Goal: Task Accomplishment & Management: Use online tool/utility

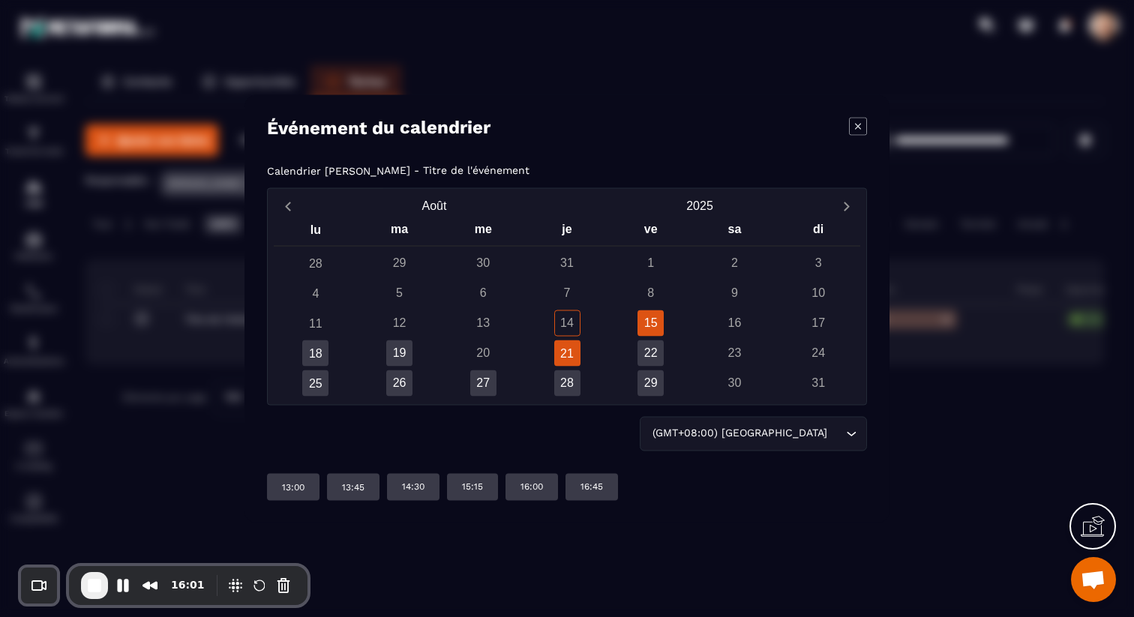
click at [569, 350] on div "21" at bounding box center [567, 353] width 26 height 26
click at [297, 486] on p "13:00" at bounding box center [293, 487] width 23 height 12
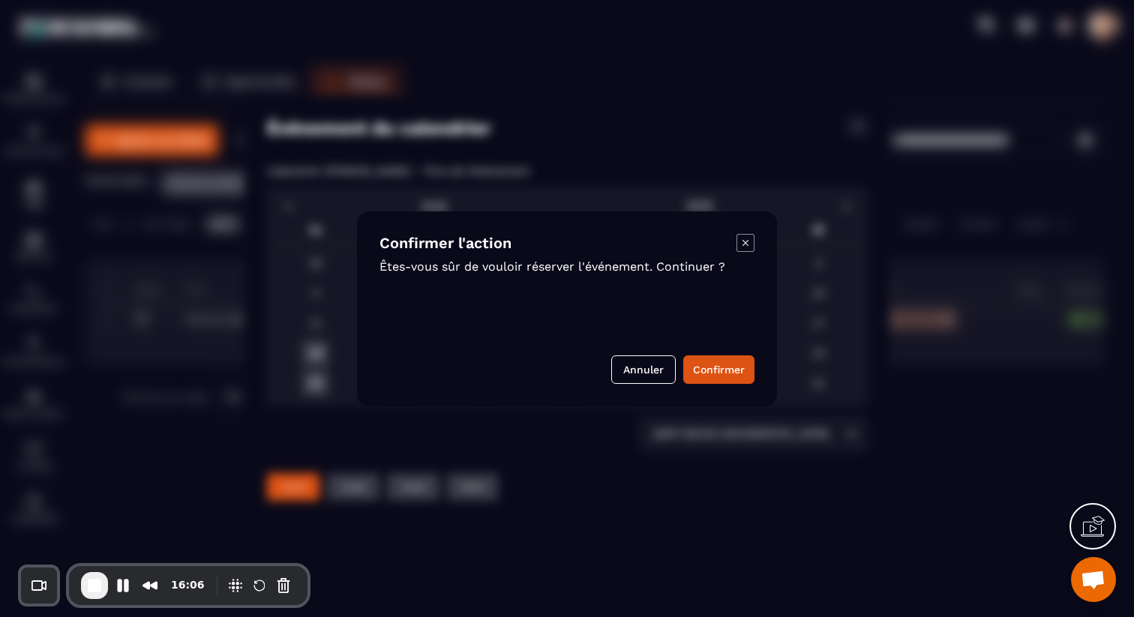
click at [748, 234] on icon "Modal window" at bounding box center [746, 243] width 18 height 18
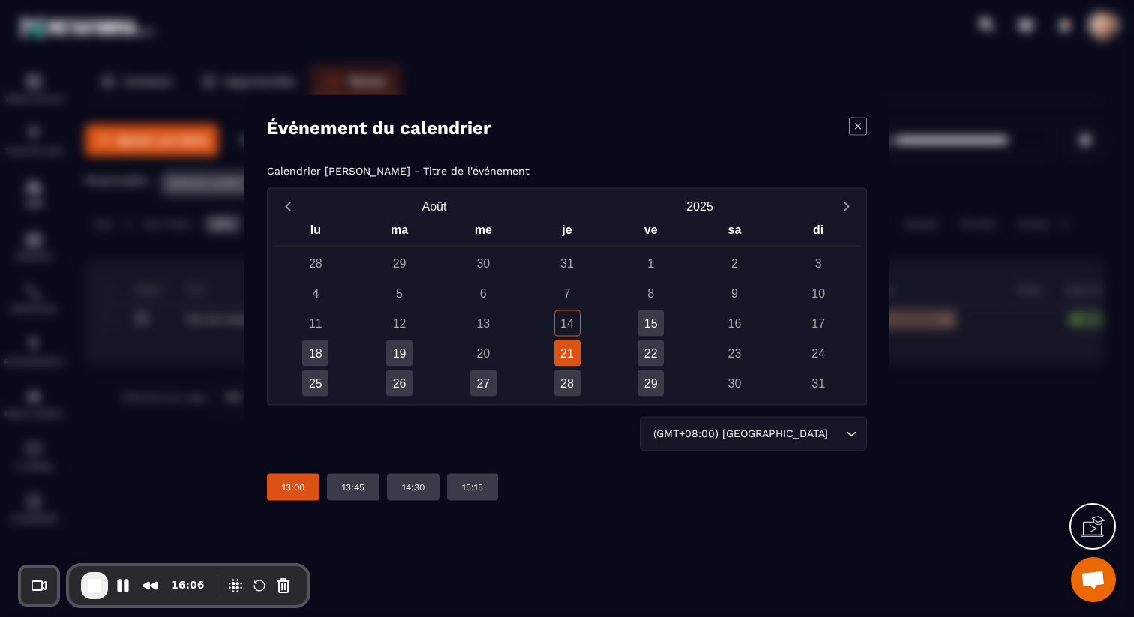
click at [862, 125] on icon "Modal window" at bounding box center [858, 126] width 18 height 18
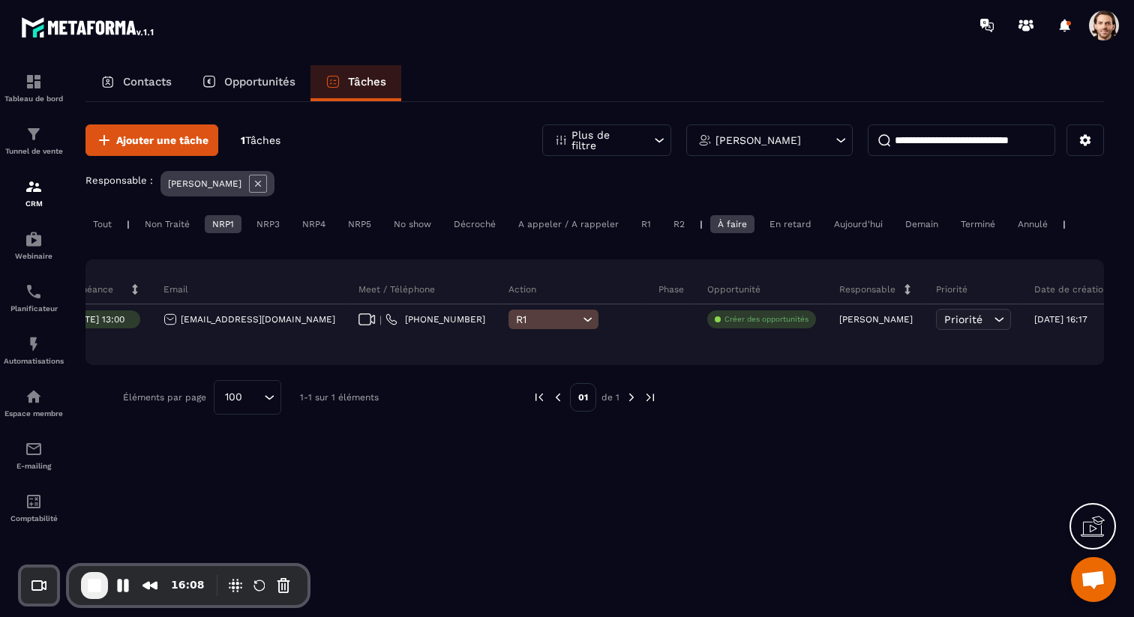
scroll to position [0, 400]
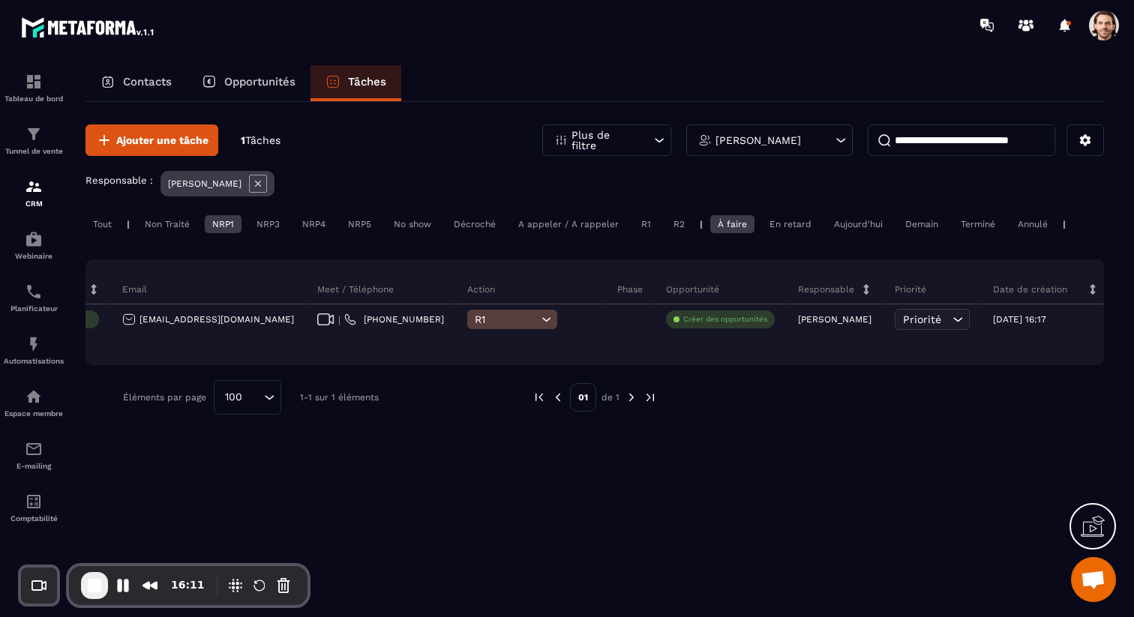
click at [236, 221] on div "NRP1" at bounding box center [223, 224] width 37 height 18
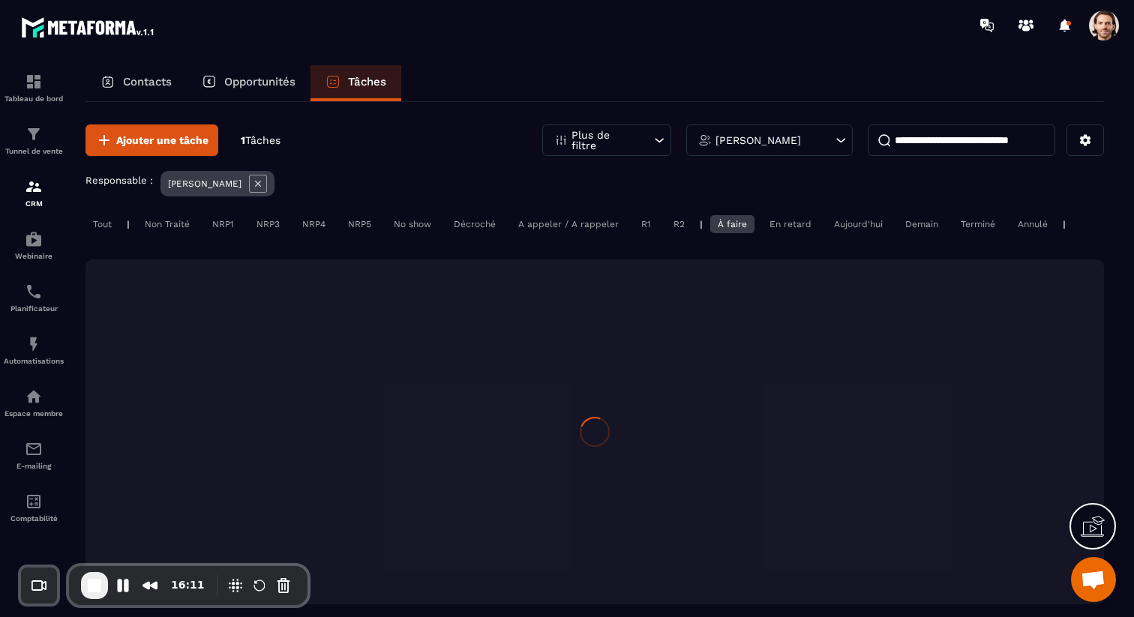
click at [265, 185] on icon at bounding box center [258, 184] width 18 height 18
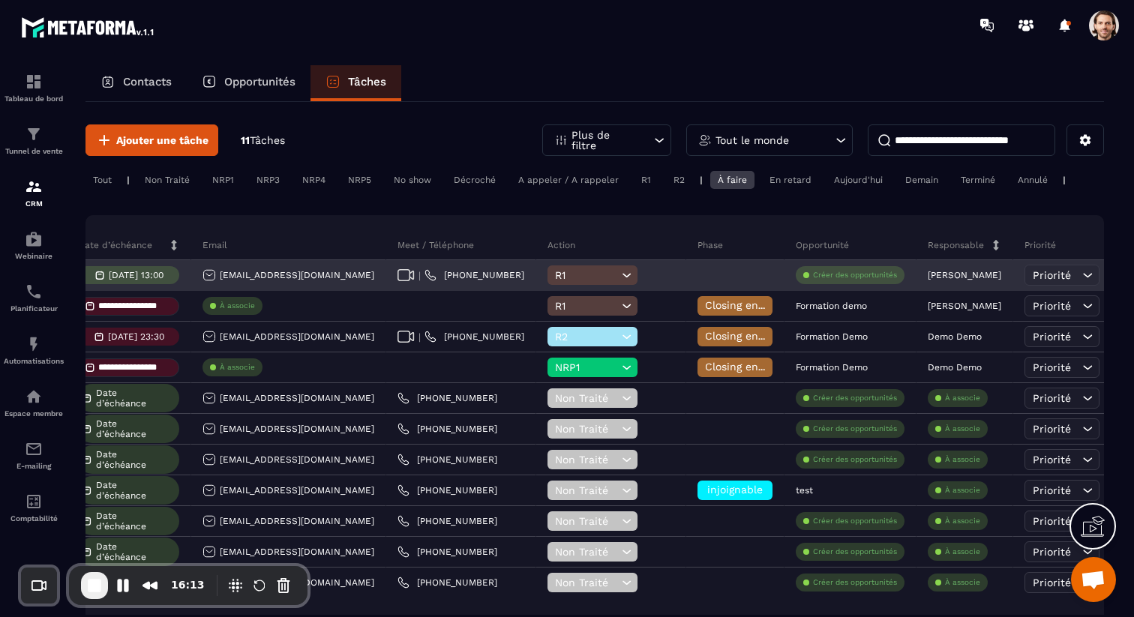
scroll to position [0, 384]
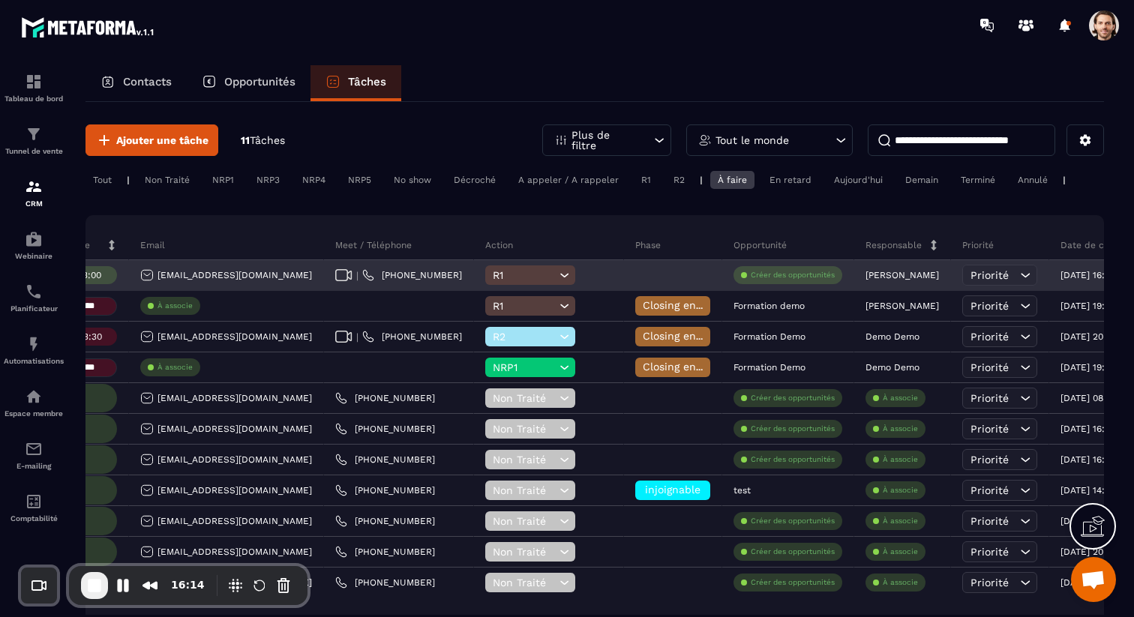
click at [520, 275] on span "R1" at bounding box center [524, 275] width 63 height 12
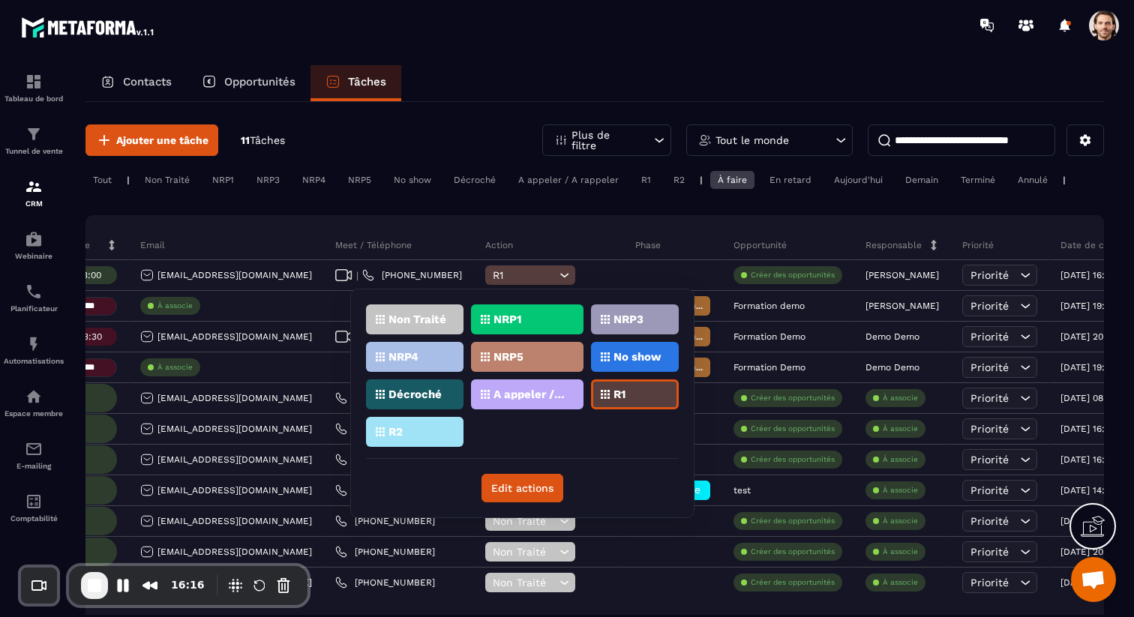
click at [588, 209] on div "**********" at bounding box center [595, 401] width 1019 height 599
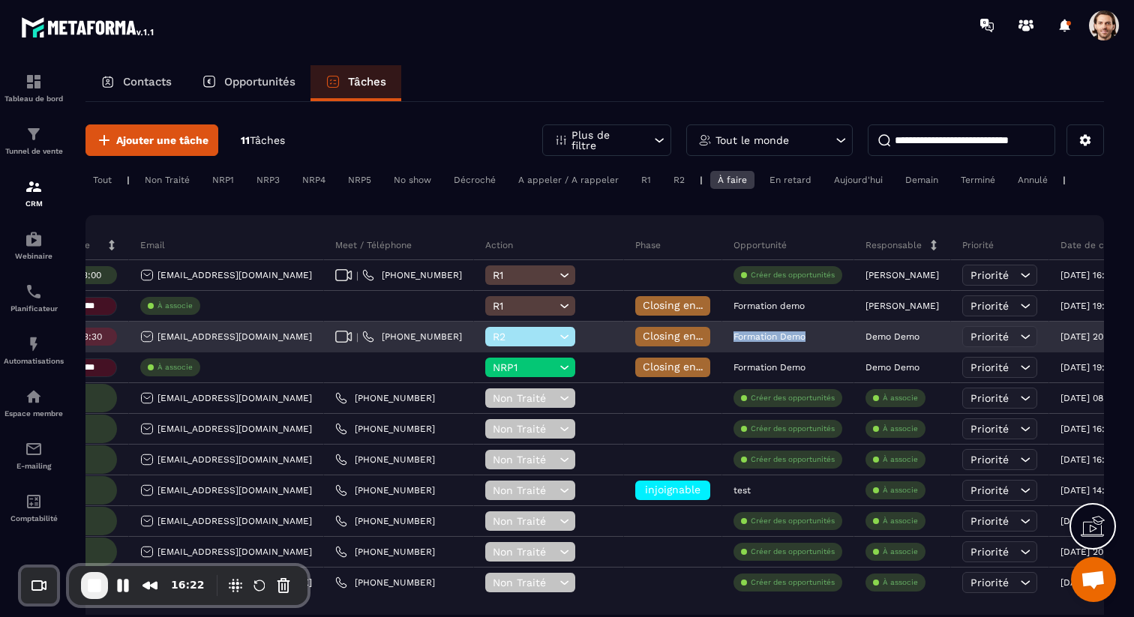
drag, startPoint x: 725, startPoint y: 338, endPoint x: 800, endPoint y: 337, distance: 74.3
click at [800, 337] on div "Formation Demo" at bounding box center [788, 338] width 132 height 30
click at [686, 337] on span "Closing en cours" at bounding box center [686, 336] width 86 height 12
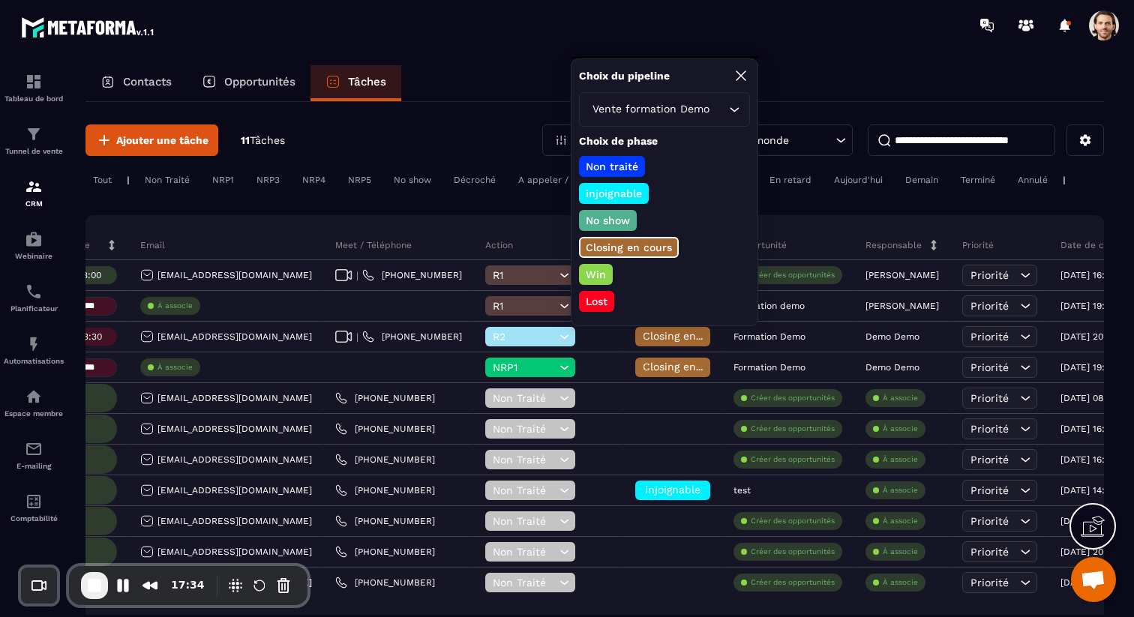
click at [740, 76] on icon at bounding box center [741, 76] width 18 height 18
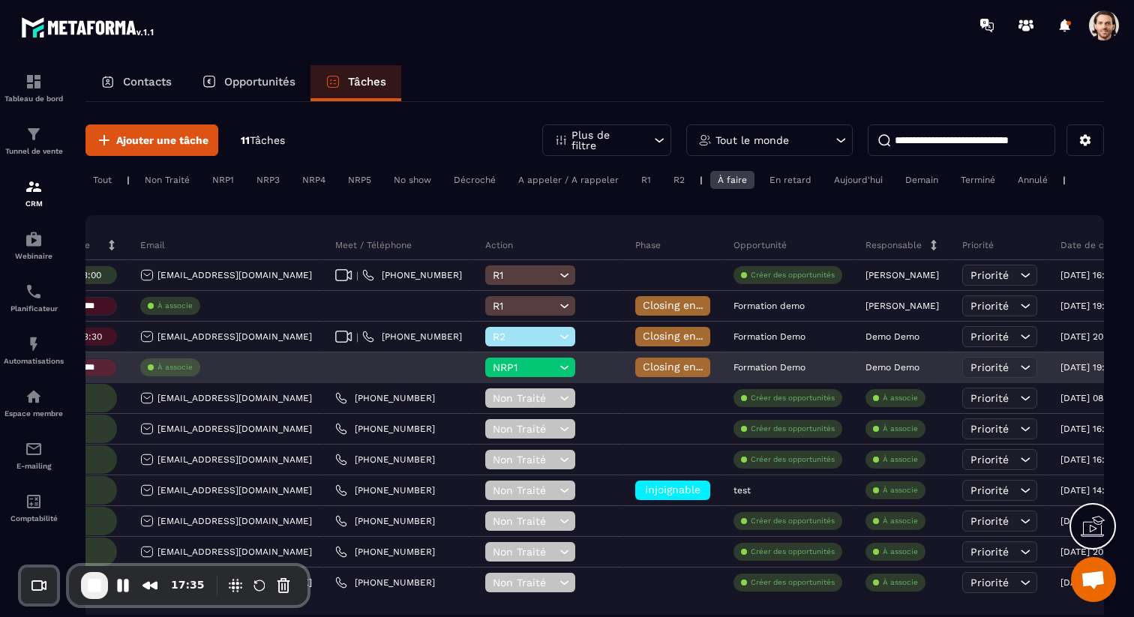
click at [541, 365] on span "NRP1" at bounding box center [524, 368] width 63 height 12
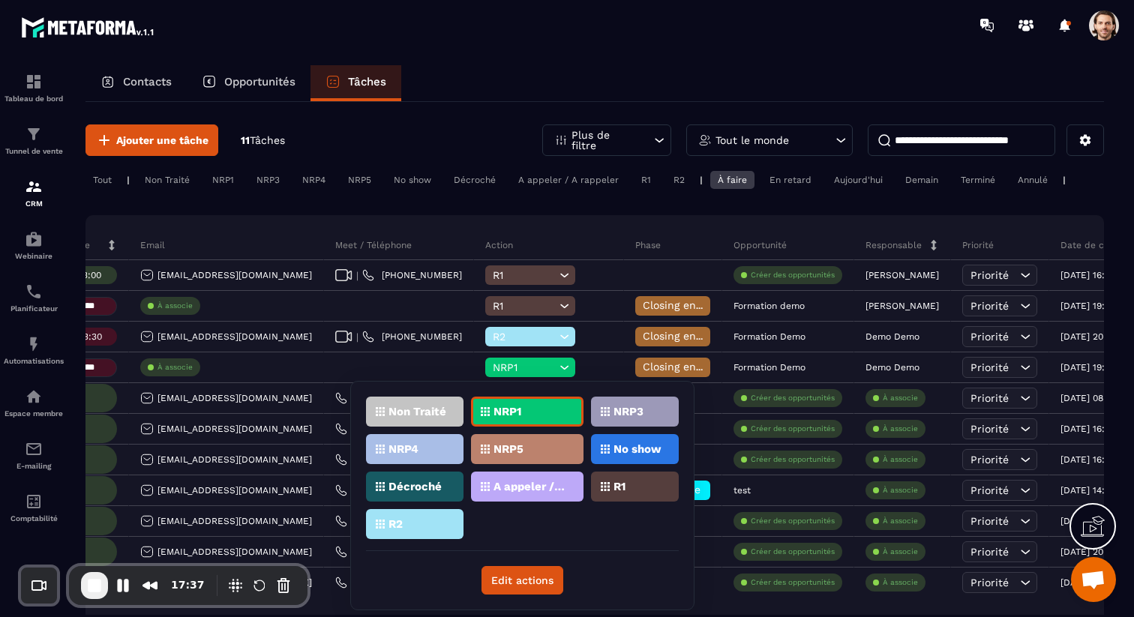
click at [464, 509] on div "R1" at bounding box center [415, 524] width 98 height 30
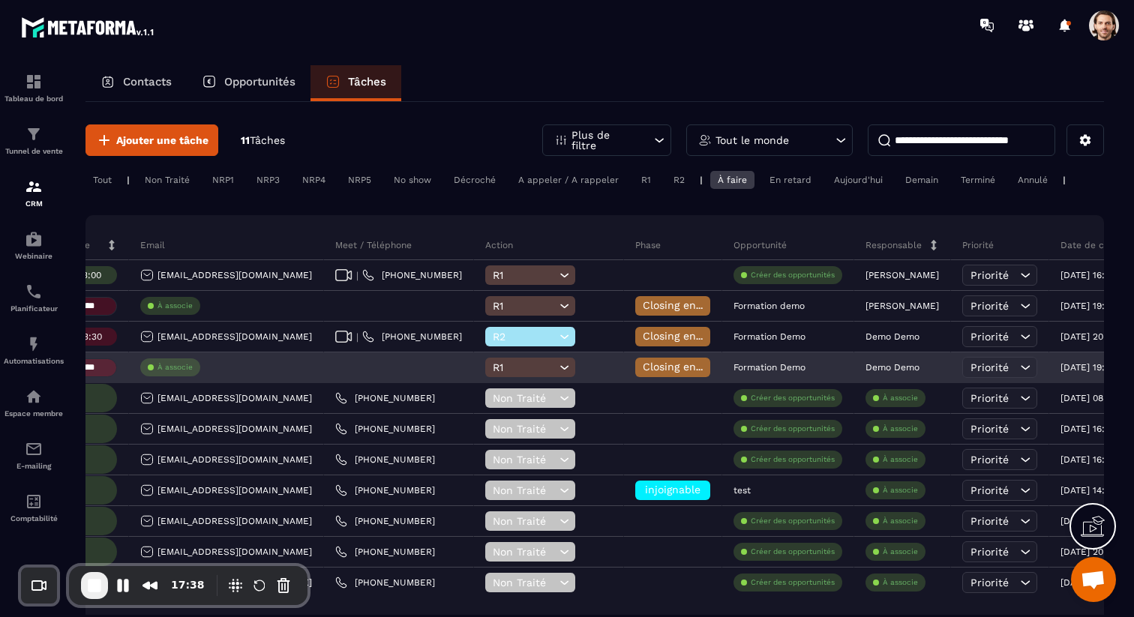
click at [666, 362] on span "Closing en cours" at bounding box center [686, 367] width 86 height 12
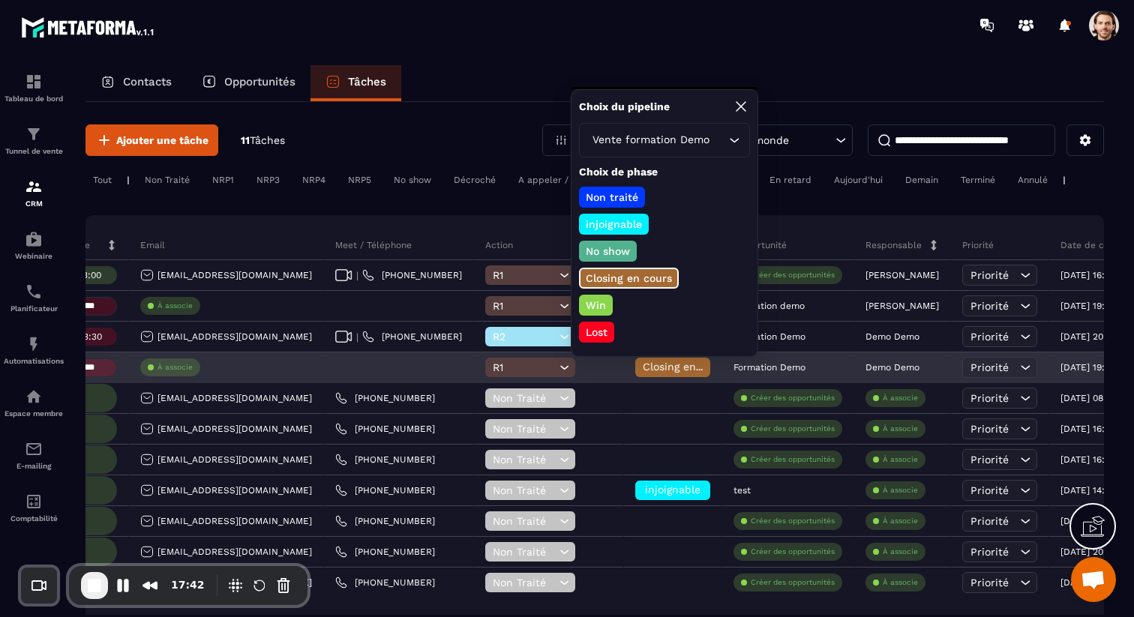
click at [515, 380] on div "R1" at bounding box center [549, 368] width 150 height 30
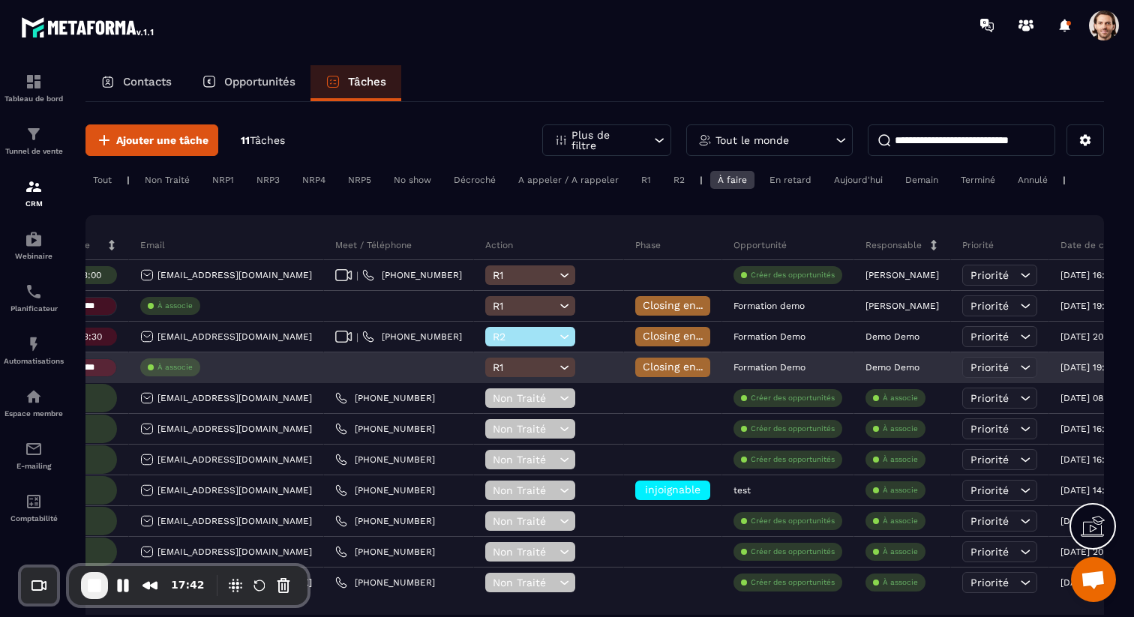
click at [521, 375] on div "R1" at bounding box center [530, 368] width 90 height 20
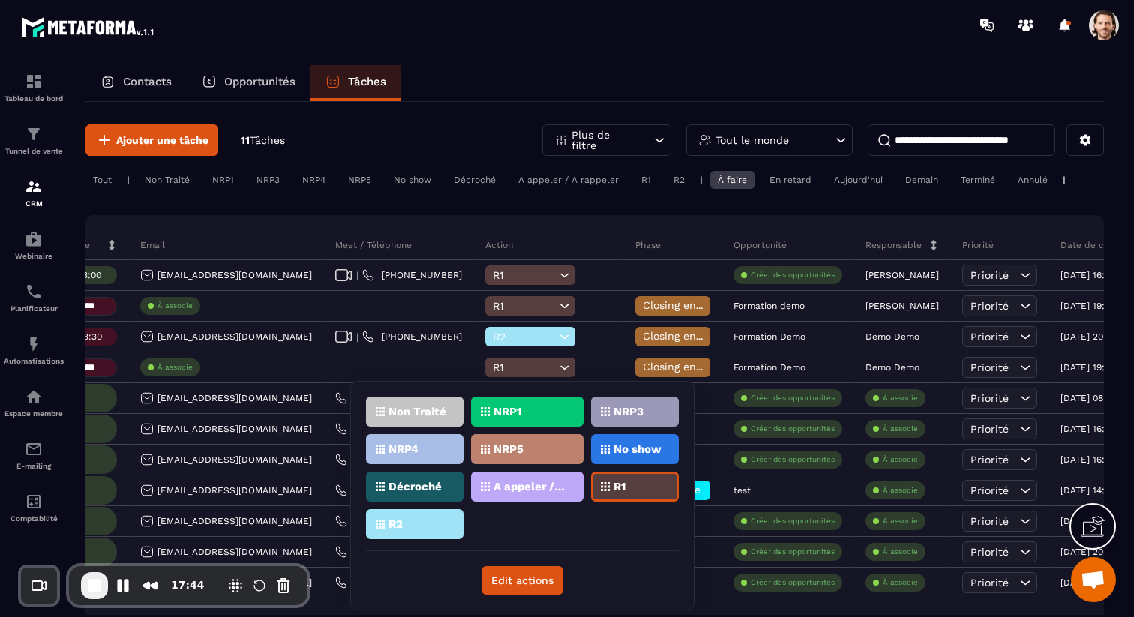
click at [455, 527] on div "R2" at bounding box center [415, 524] width 98 height 30
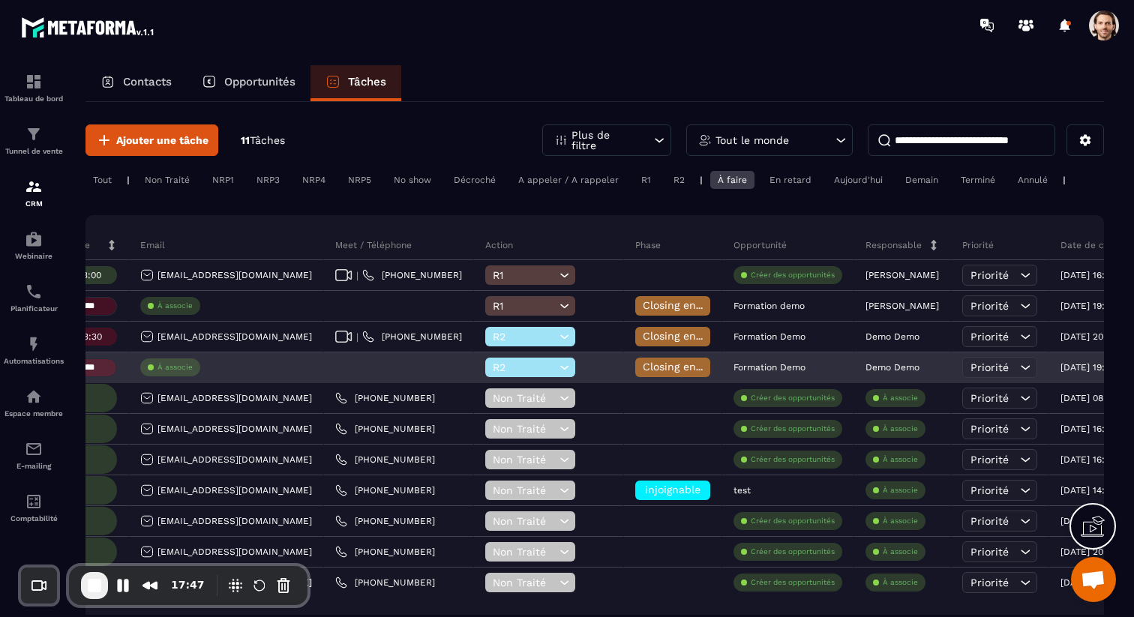
click at [558, 371] on icon at bounding box center [564, 367] width 14 height 15
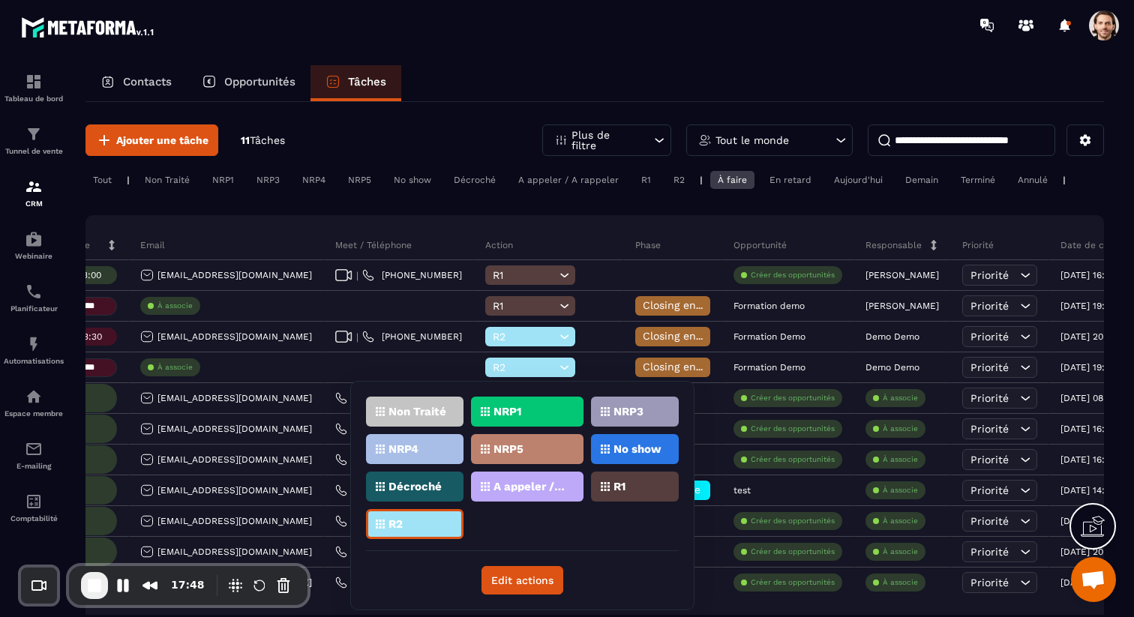
click at [591, 415] on div "NRP1" at bounding box center [635, 412] width 88 height 30
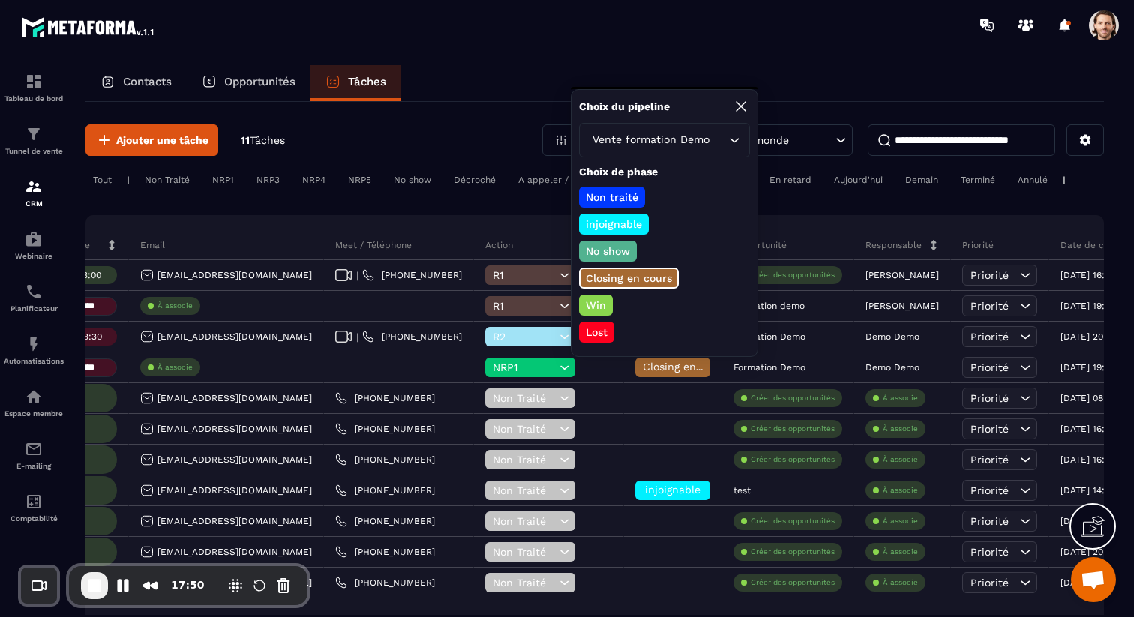
click at [632, 223] on p "injoignable" at bounding box center [614, 224] width 61 height 15
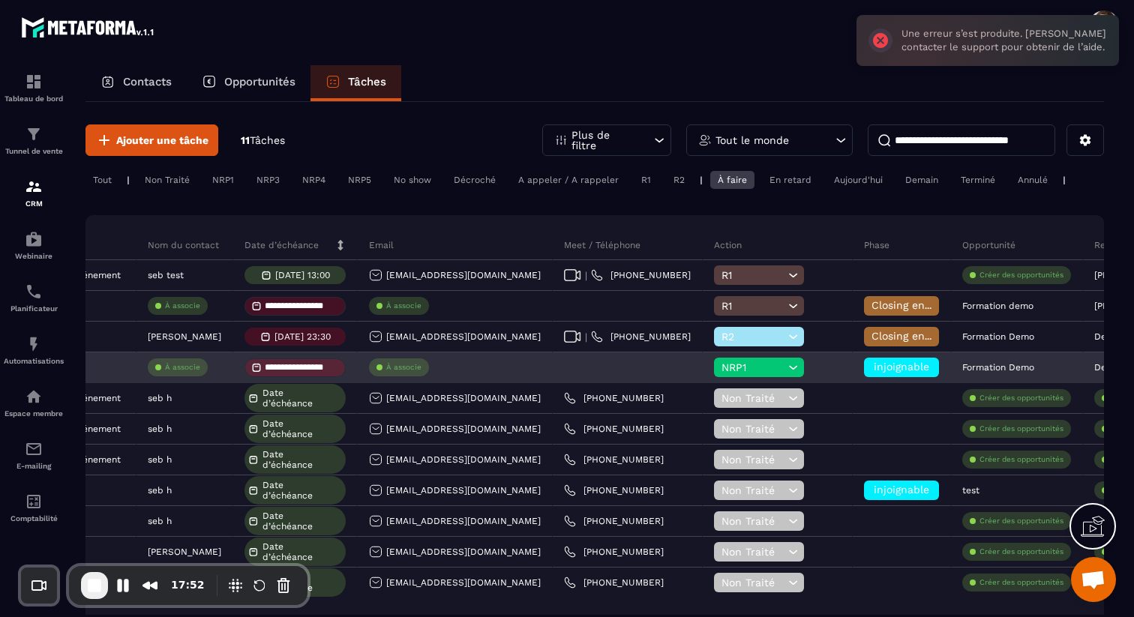
scroll to position [0, 0]
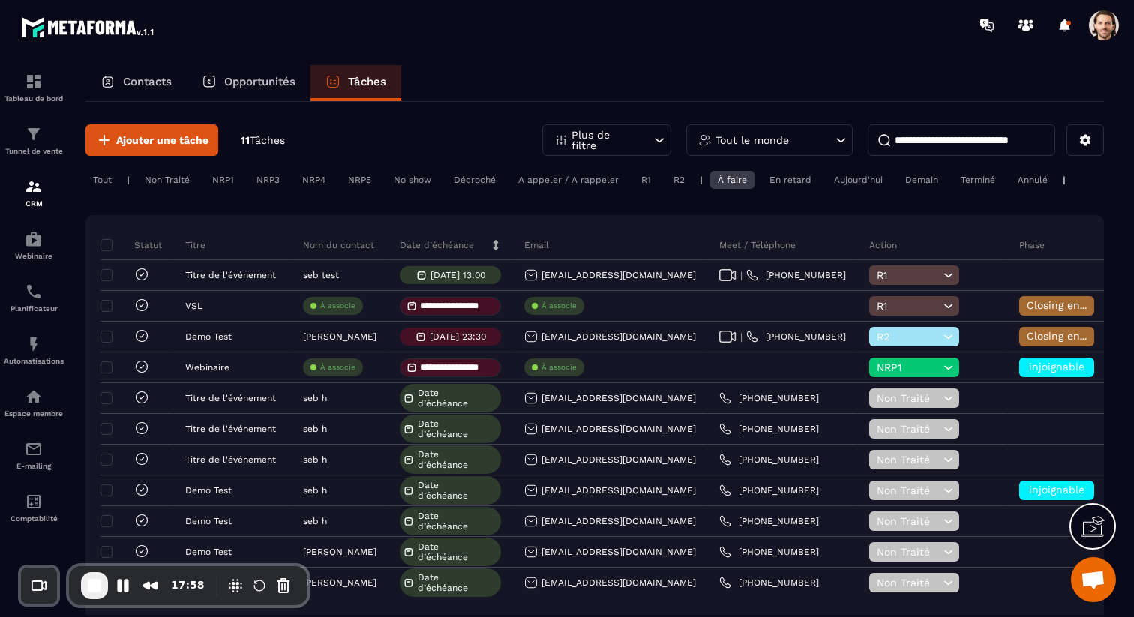
click at [249, 80] on p "Opportunités" at bounding box center [259, 82] width 71 height 14
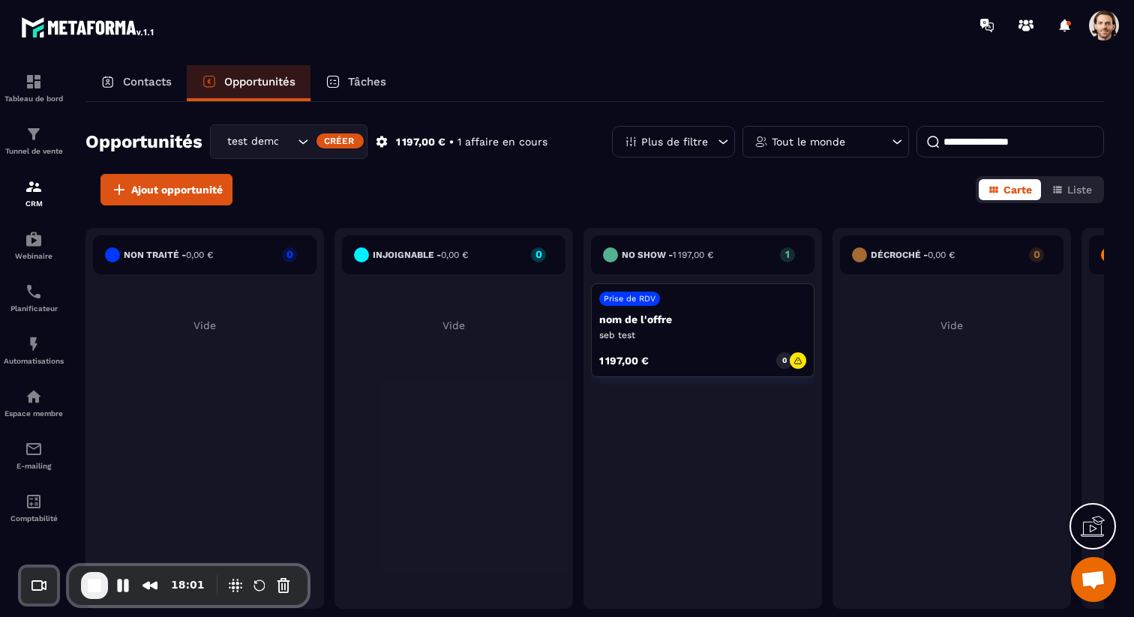
click at [373, 75] on p "Tâches" at bounding box center [367, 82] width 38 height 14
